Goal: Transaction & Acquisition: Download file/media

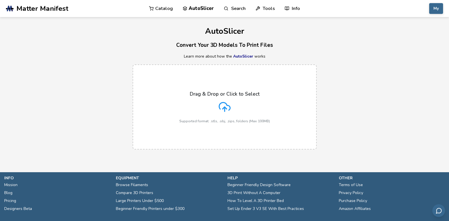
click at [387, 59] on div "Drag & Drop or Click to Select Supported format: .stls, .obj, .zips, folders (M…" at bounding box center [224, 107] width 449 height 96
click at [160, 7] on link "Catalog" at bounding box center [161, 8] width 24 height 17
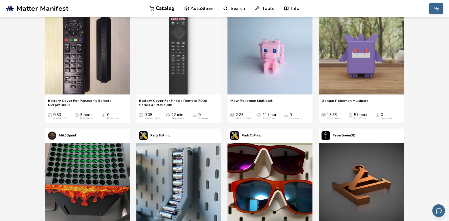
scroll to position [28, 0]
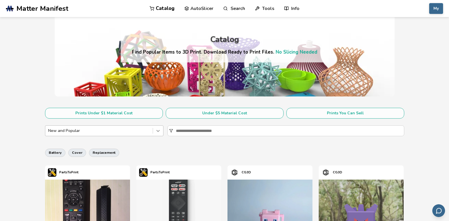
click at [160, 133] on icon at bounding box center [158, 131] width 6 height 6
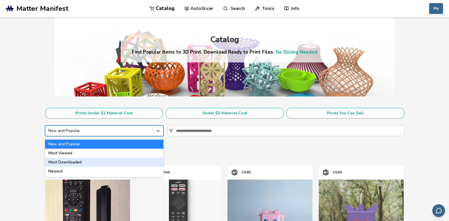
click at [101, 160] on div "Most Downloaded" at bounding box center [104, 161] width 118 height 9
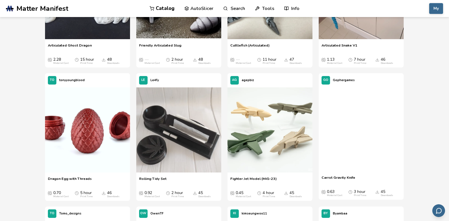
scroll to position [1189, 0]
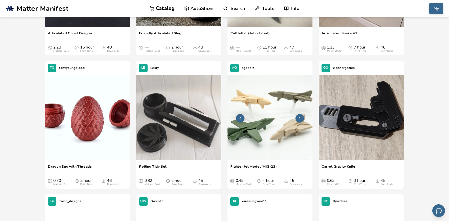
click at [248, 131] on img at bounding box center [269, 117] width 85 height 85
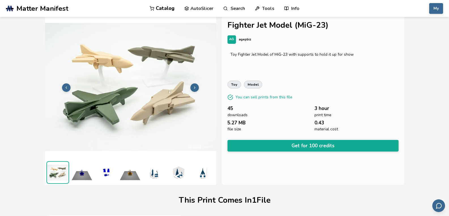
scroll to position [3, 0]
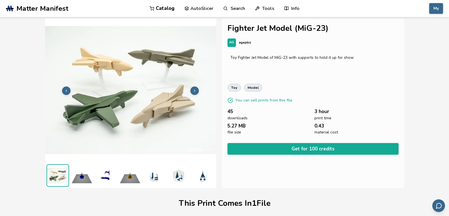
click at [196, 89] on icon at bounding box center [195, 91] width 4 height 4
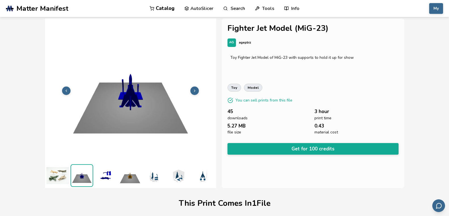
click at [197, 90] on icon at bounding box center [195, 91] width 4 height 4
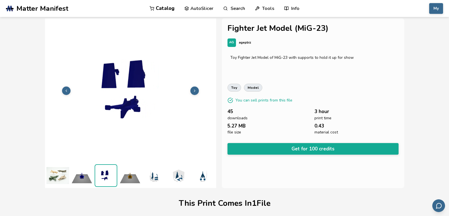
click at [197, 90] on icon at bounding box center [195, 91] width 4 height 4
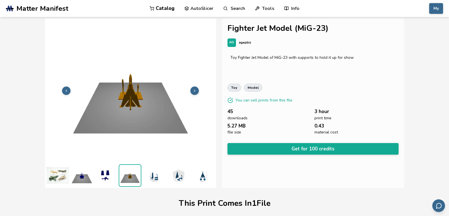
click at [197, 90] on icon at bounding box center [195, 91] width 4 height 4
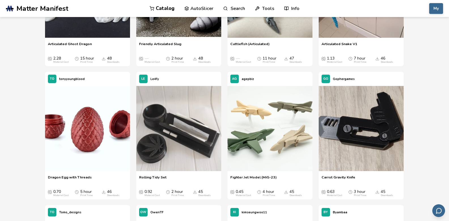
scroll to position [1204, 0]
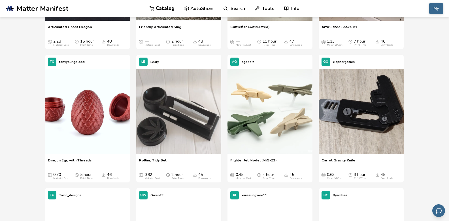
drag, startPoint x: 257, startPoint y: 111, endPoint x: 245, endPoint y: 62, distance: 50.2
drag, startPoint x: 245, startPoint y: 62, endPoint x: 240, endPoint y: 91, distance: 29.4
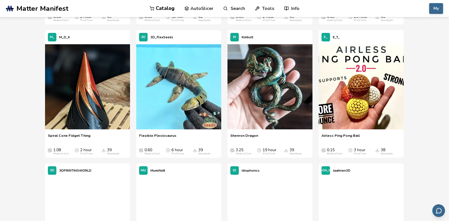
scroll to position [1628, 0]
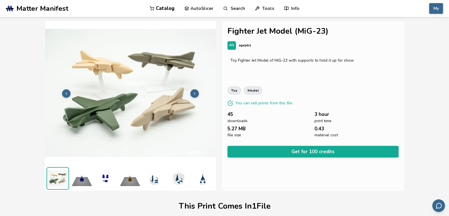
click at [246, 46] on p "agepbiz" at bounding box center [245, 45] width 12 height 6
click at [234, 46] on span "AG" at bounding box center [231, 46] width 5 height 4
click at [249, 46] on p "agepbiz" at bounding box center [245, 45] width 12 height 6
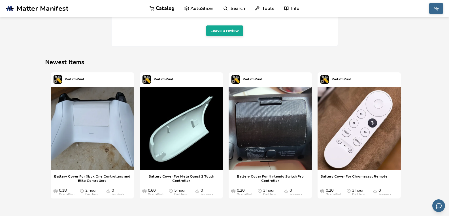
scroll to position [721, 0]
